Goal: Task Accomplishment & Management: Use online tool/utility

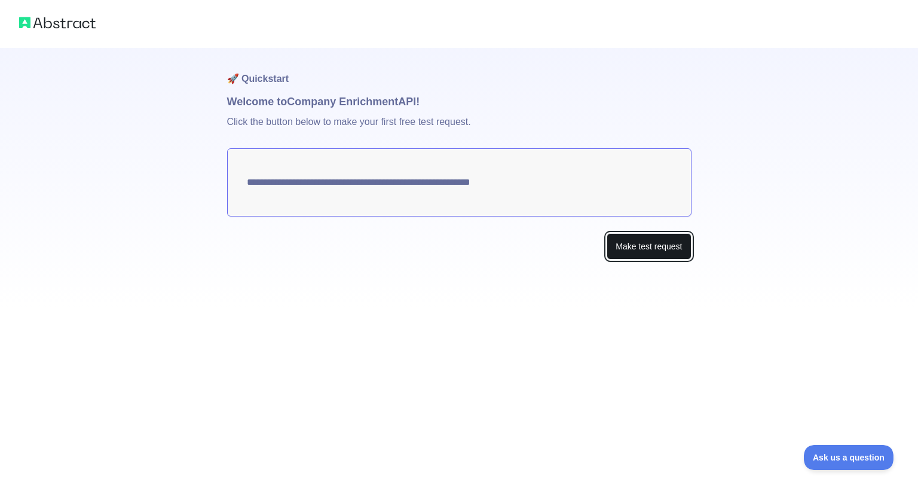
click at [635, 241] on button "Make test request" at bounding box center [649, 246] width 84 height 27
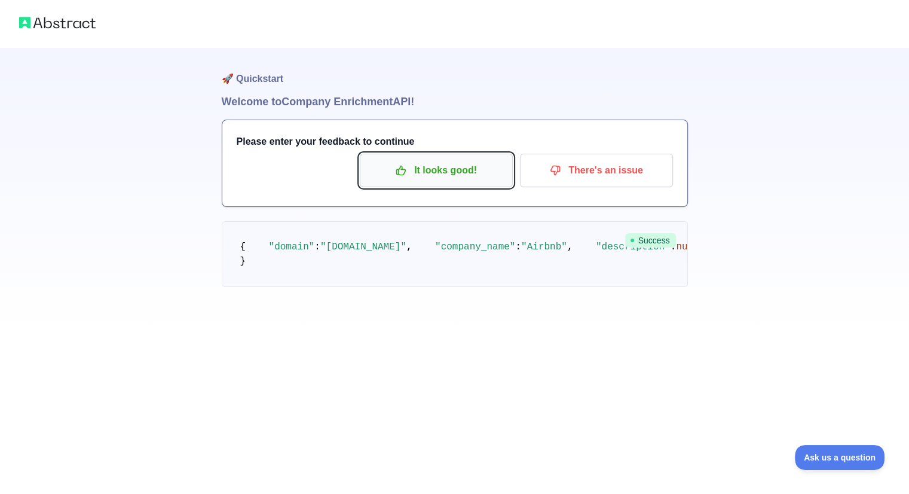
click at [442, 174] on p "It looks good!" at bounding box center [436, 170] width 135 height 20
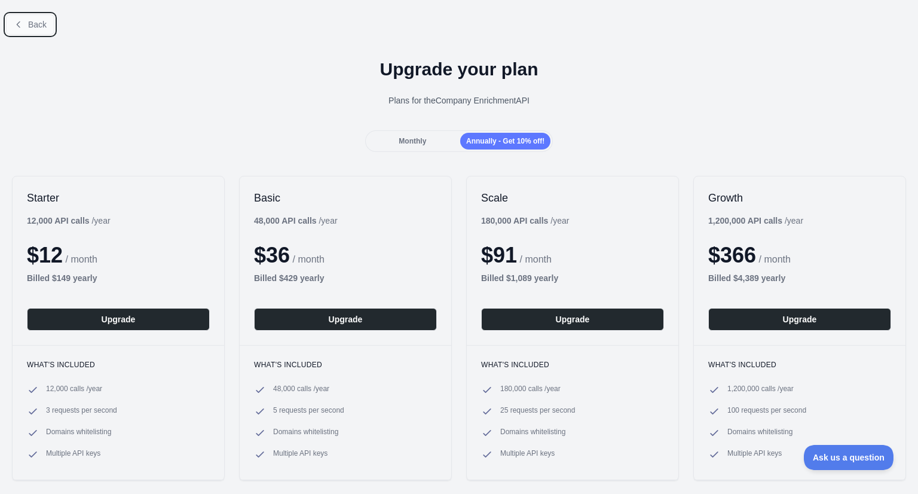
click at [41, 29] on span "Back" at bounding box center [37, 25] width 19 height 10
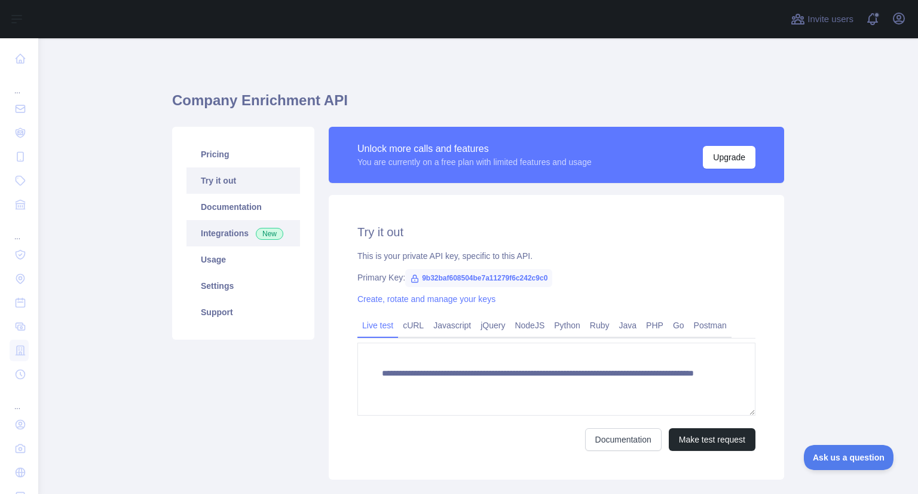
click at [215, 234] on link "Integrations New" at bounding box center [244, 233] width 114 height 26
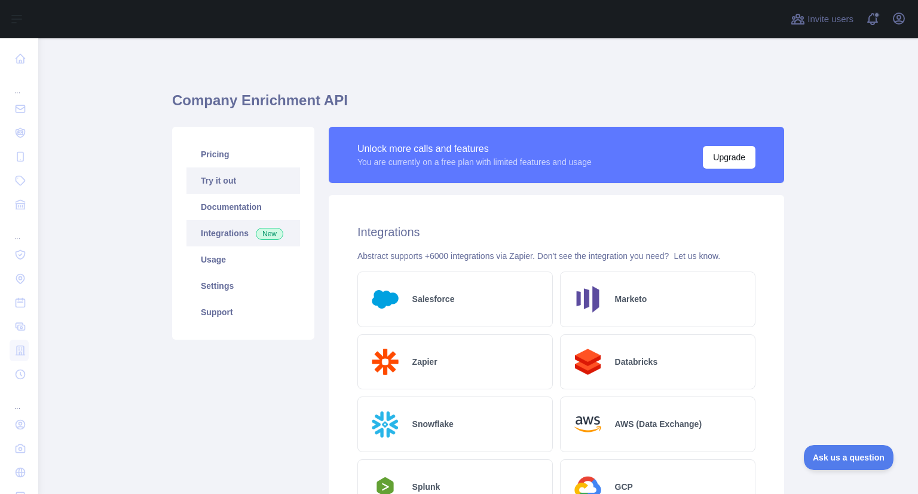
click at [220, 179] on link "Try it out" at bounding box center [244, 180] width 114 height 26
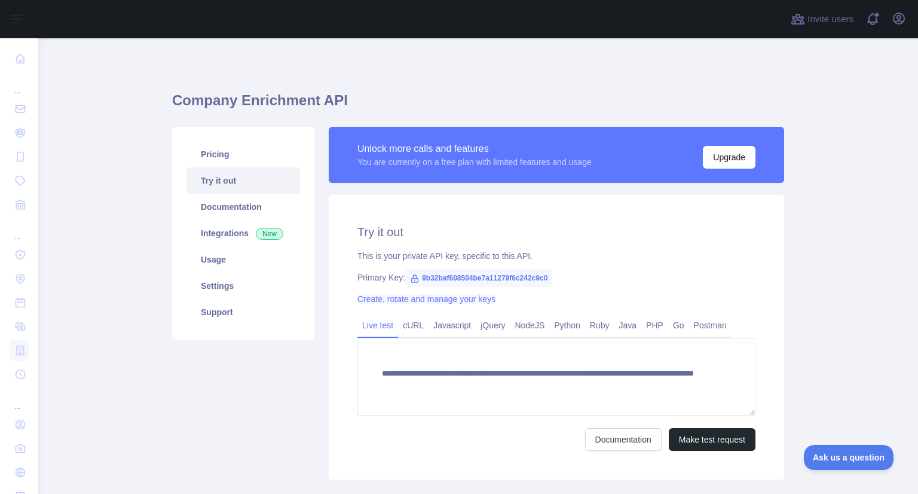
click at [442, 297] on link "Create, rotate and manage your keys" at bounding box center [426, 299] width 138 height 10
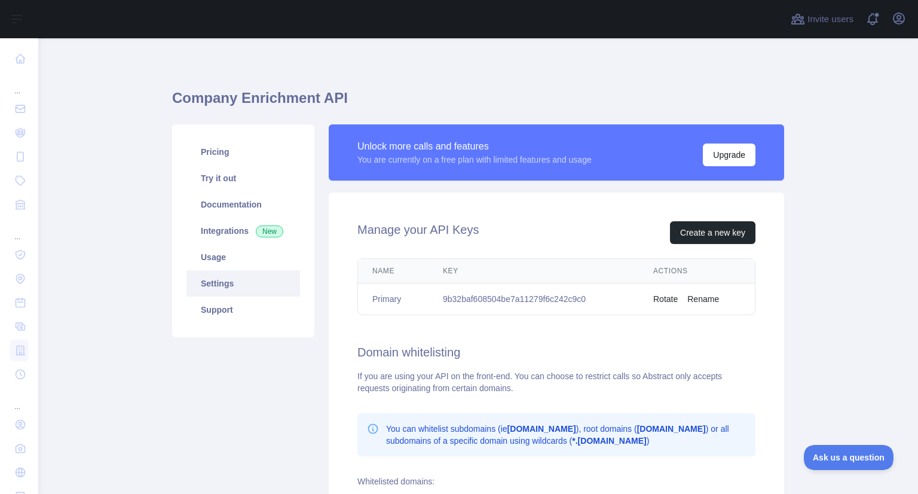
scroll to position [2, 0]
click at [710, 234] on button "Create a new key" at bounding box center [712, 233] width 85 height 23
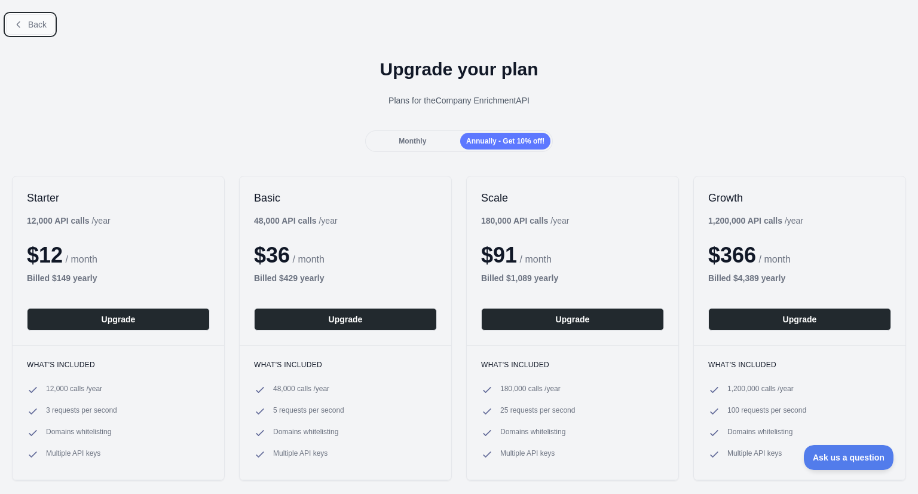
click at [45, 26] on span "Back" at bounding box center [37, 25] width 19 height 10
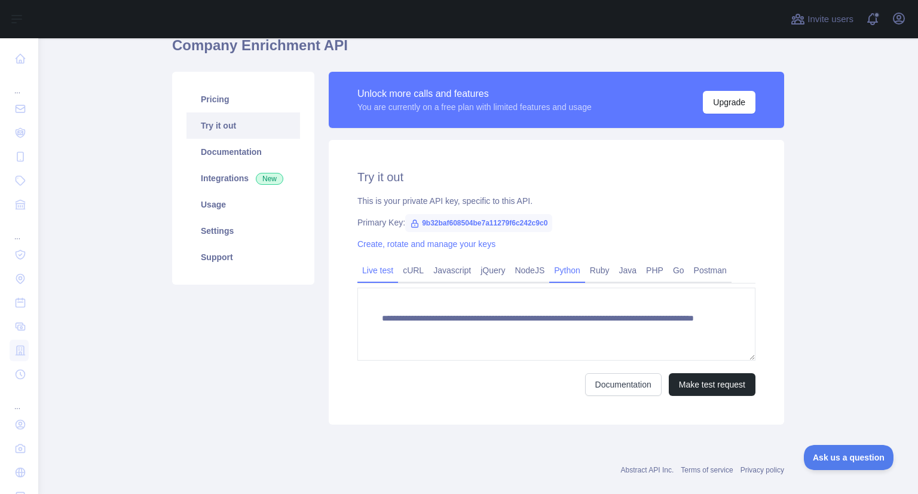
scroll to position [74, 0]
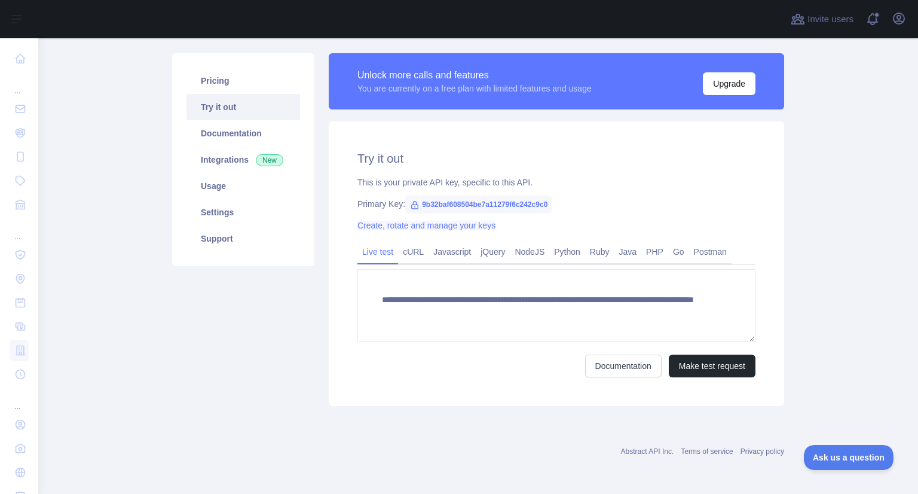
click at [361, 226] on link "Create, rotate and manage your keys" at bounding box center [426, 226] width 138 height 10
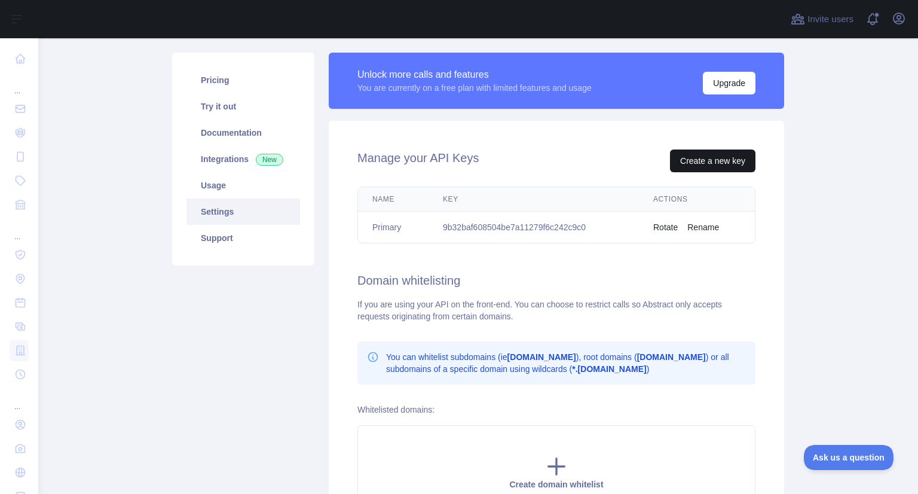
scroll to position [74, 0]
click at [708, 158] on button "Create a new key" at bounding box center [712, 161] width 85 height 23
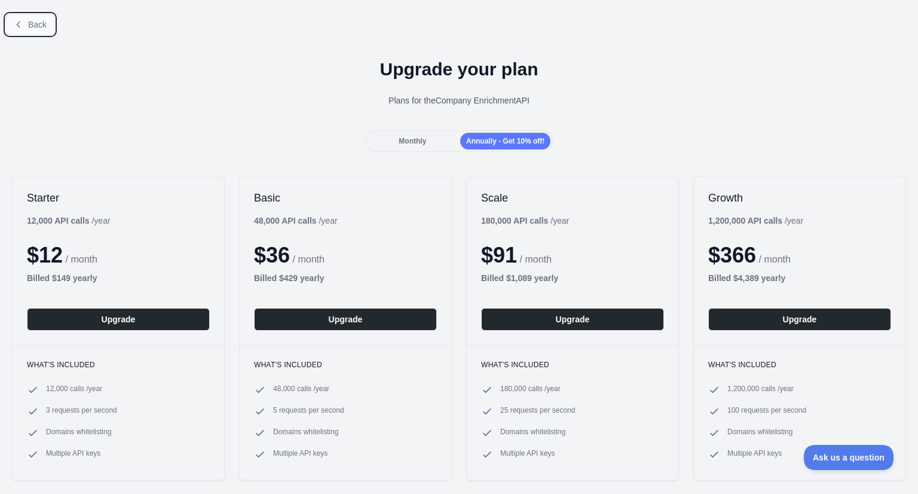
click at [26, 26] on button "Back" at bounding box center [30, 24] width 48 height 20
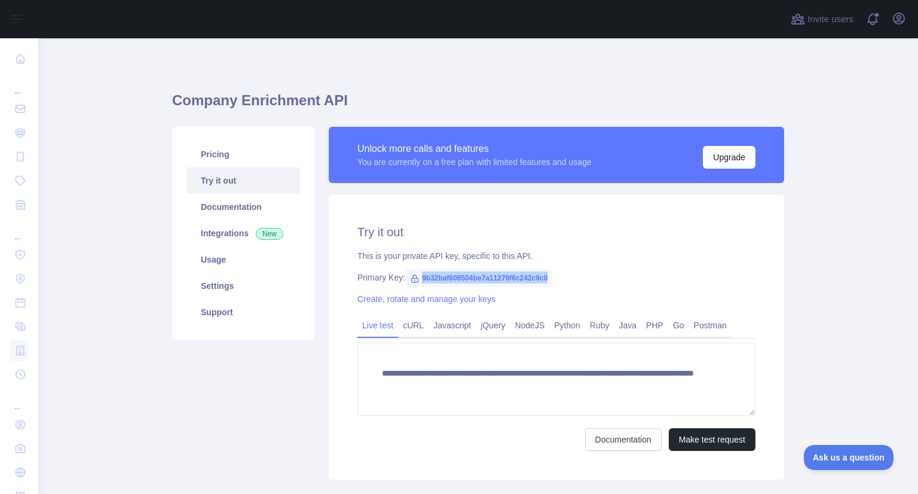
drag, startPoint x: 543, startPoint y: 278, endPoint x: 415, endPoint y: 277, distance: 128.5
click at [415, 277] on span "9b32baf608504be7a11279f6c242c9c0" at bounding box center [478, 278] width 147 height 18
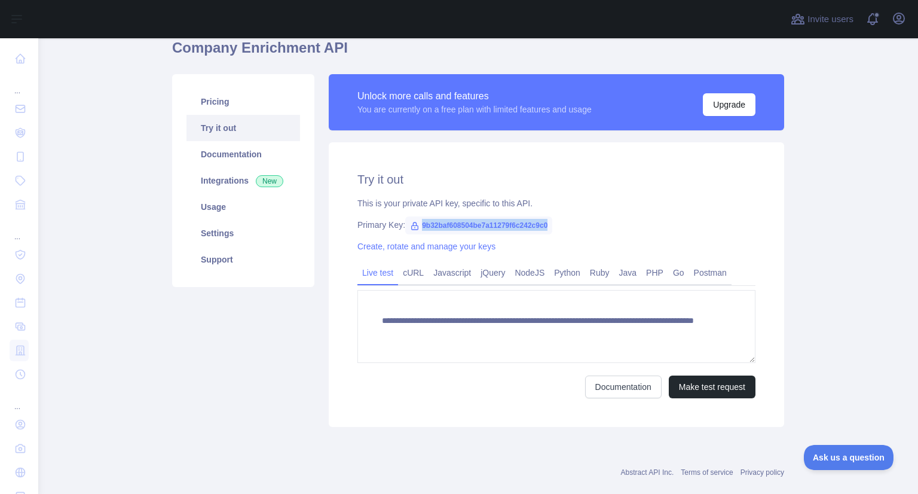
scroll to position [53, 0]
copy span "9b32baf608504be7a11279f6c242c9c0"
click at [717, 389] on button "Make test request" at bounding box center [712, 386] width 87 height 23
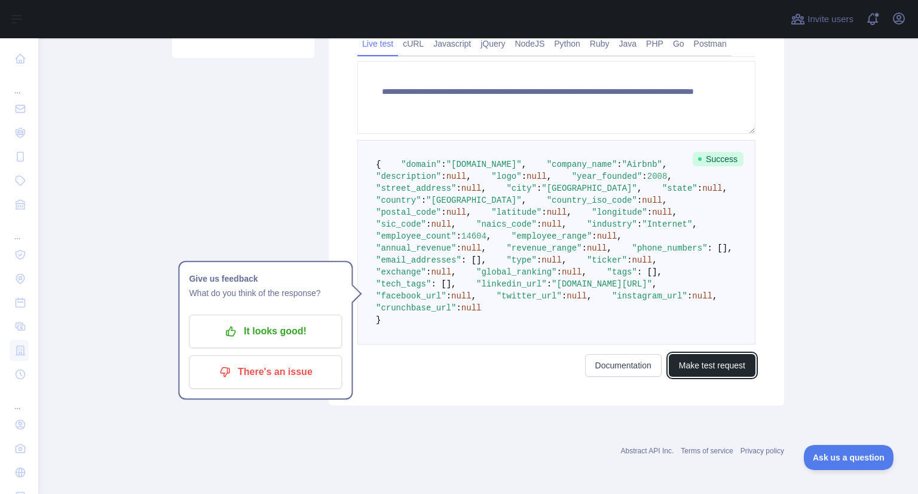
scroll to position [301, 0]
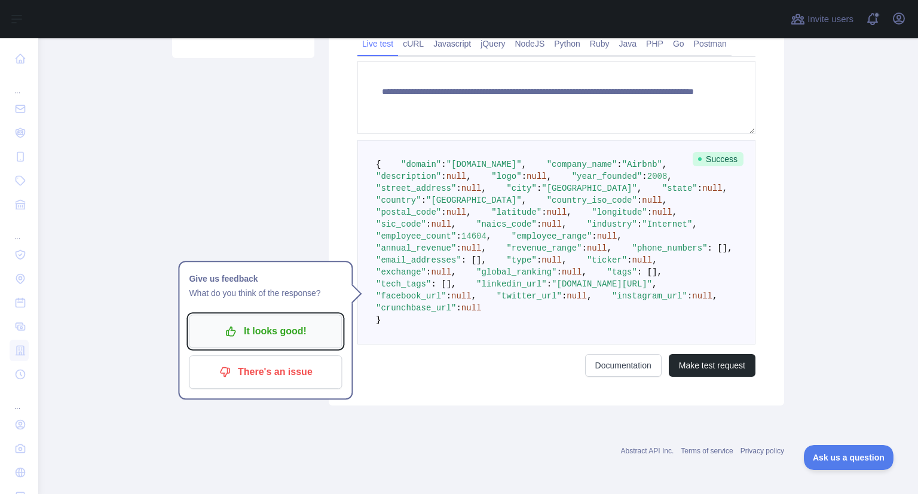
click at [247, 321] on p "It looks good!" at bounding box center [265, 331] width 135 height 20
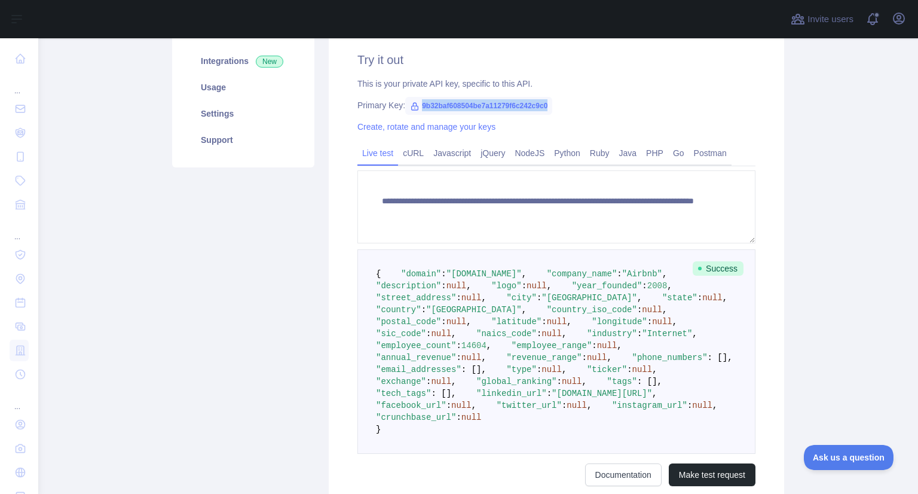
scroll to position [170, 0]
